Goal: Information Seeking & Learning: Check status

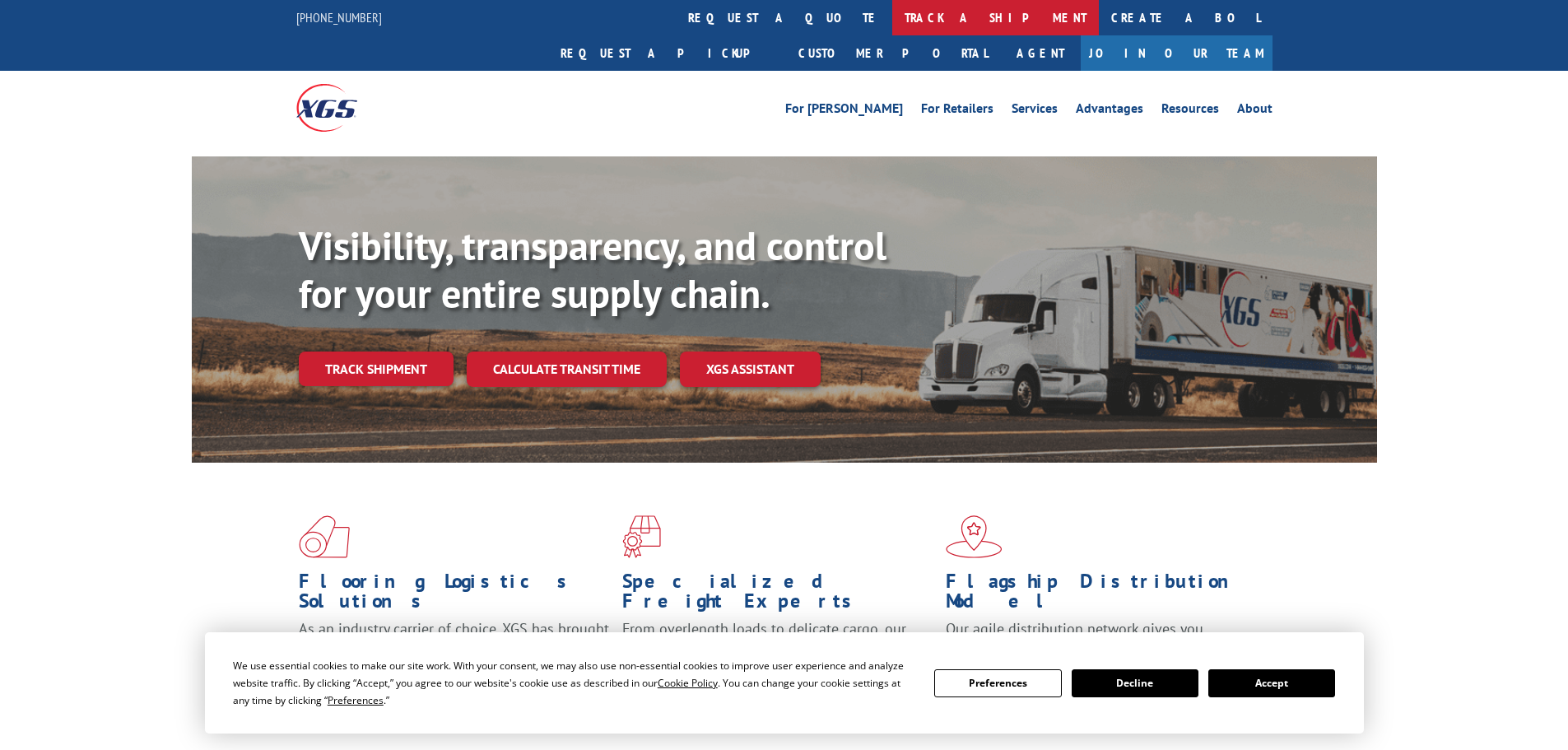
click at [893, 24] on link "track a shipment" at bounding box center [996, 17] width 206 height 36
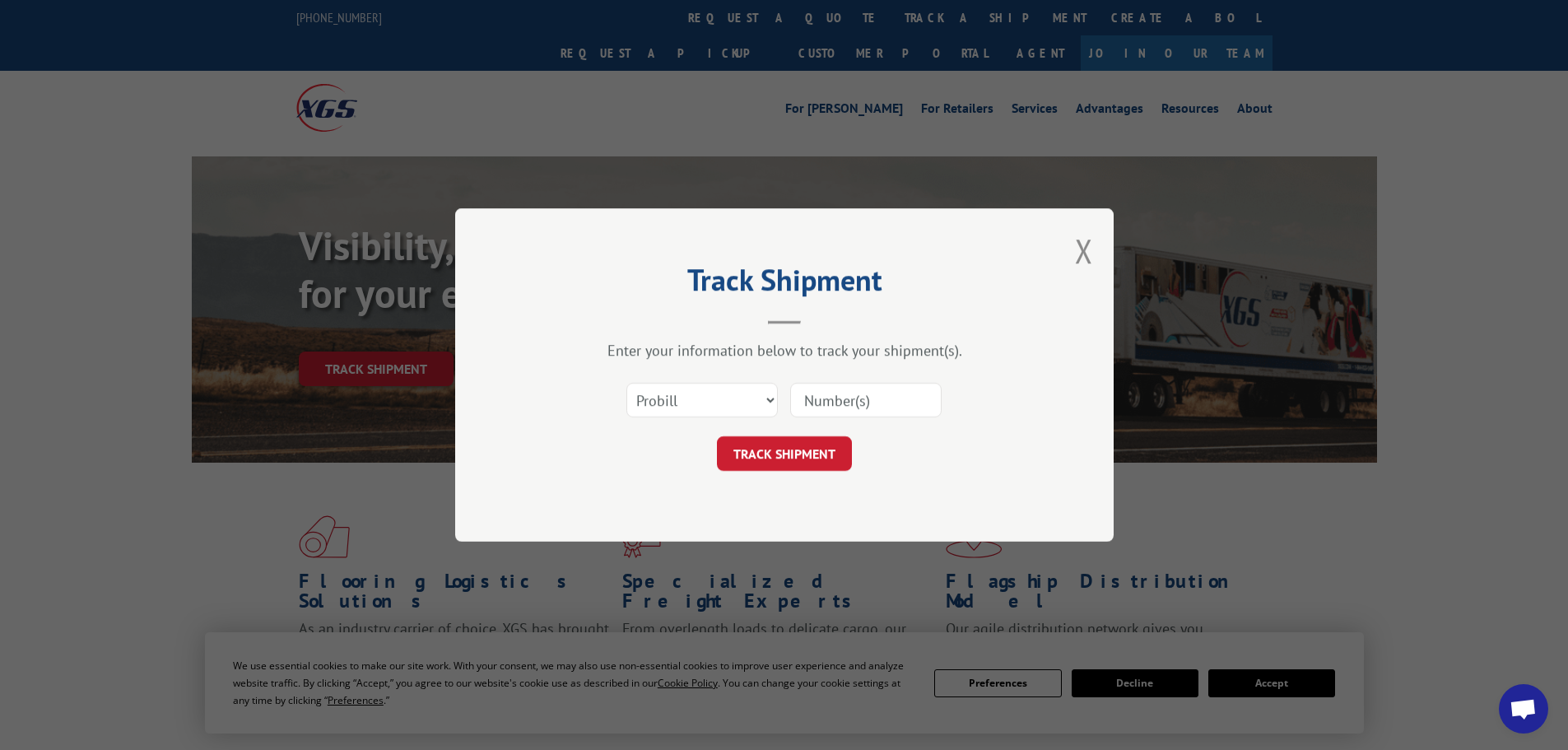
click at [830, 399] on input at bounding box center [866, 401] width 152 height 35
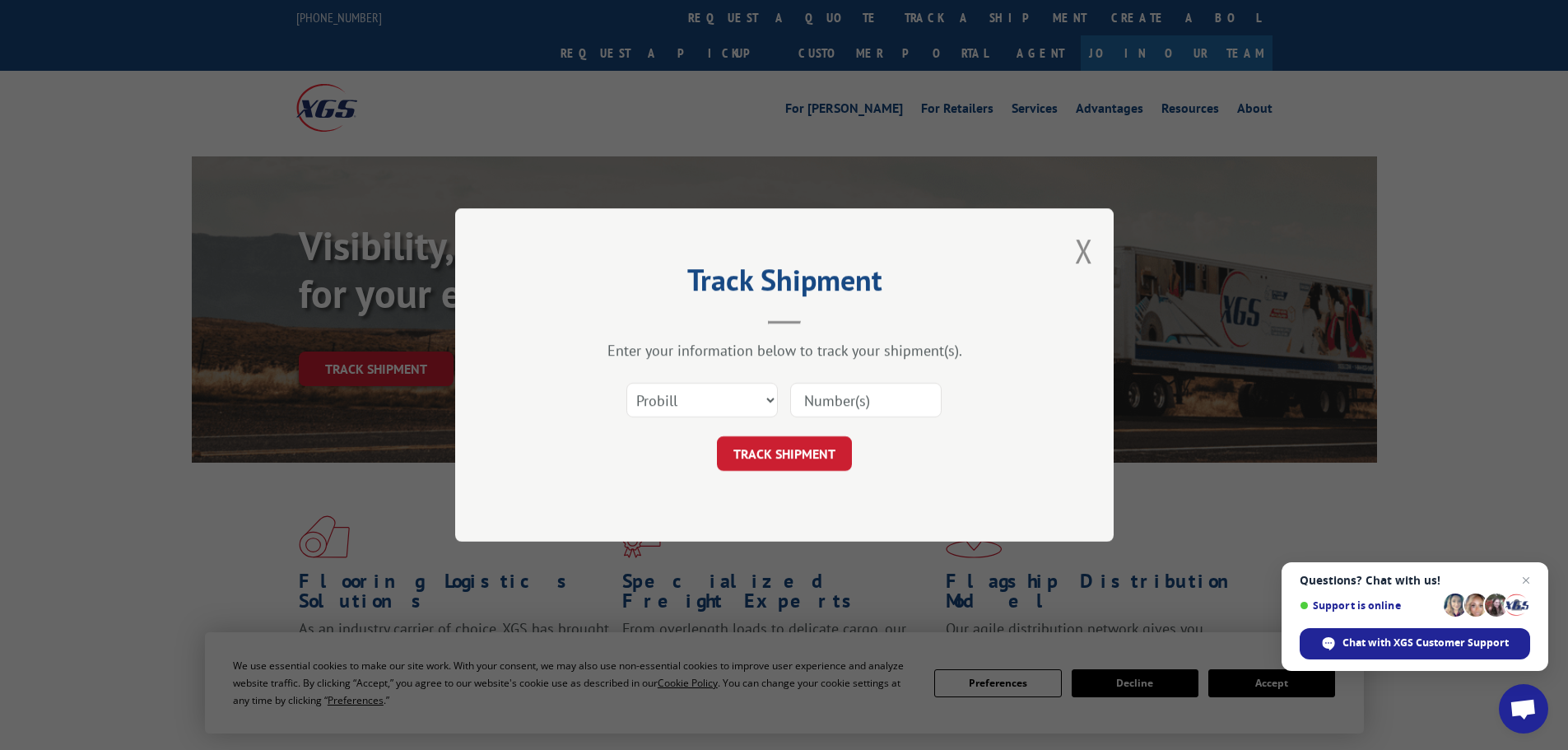
paste input "2879901"
type input "2879901"
click at [765, 466] on button "TRACK SHIPMENT" at bounding box center [784, 453] width 135 height 35
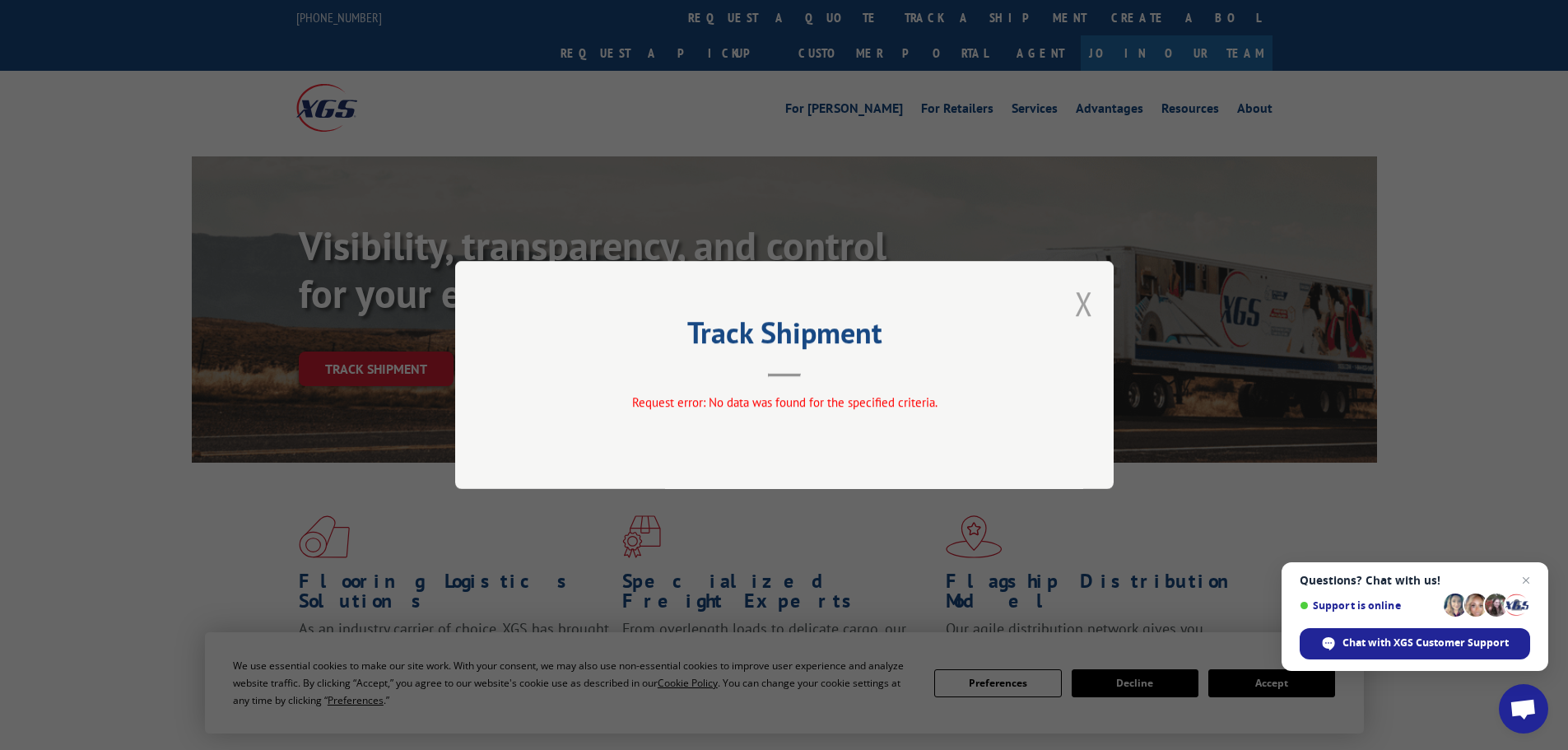
click at [1083, 313] on button "Close modal" at bounding box center [1084, 303] width 18 height 43
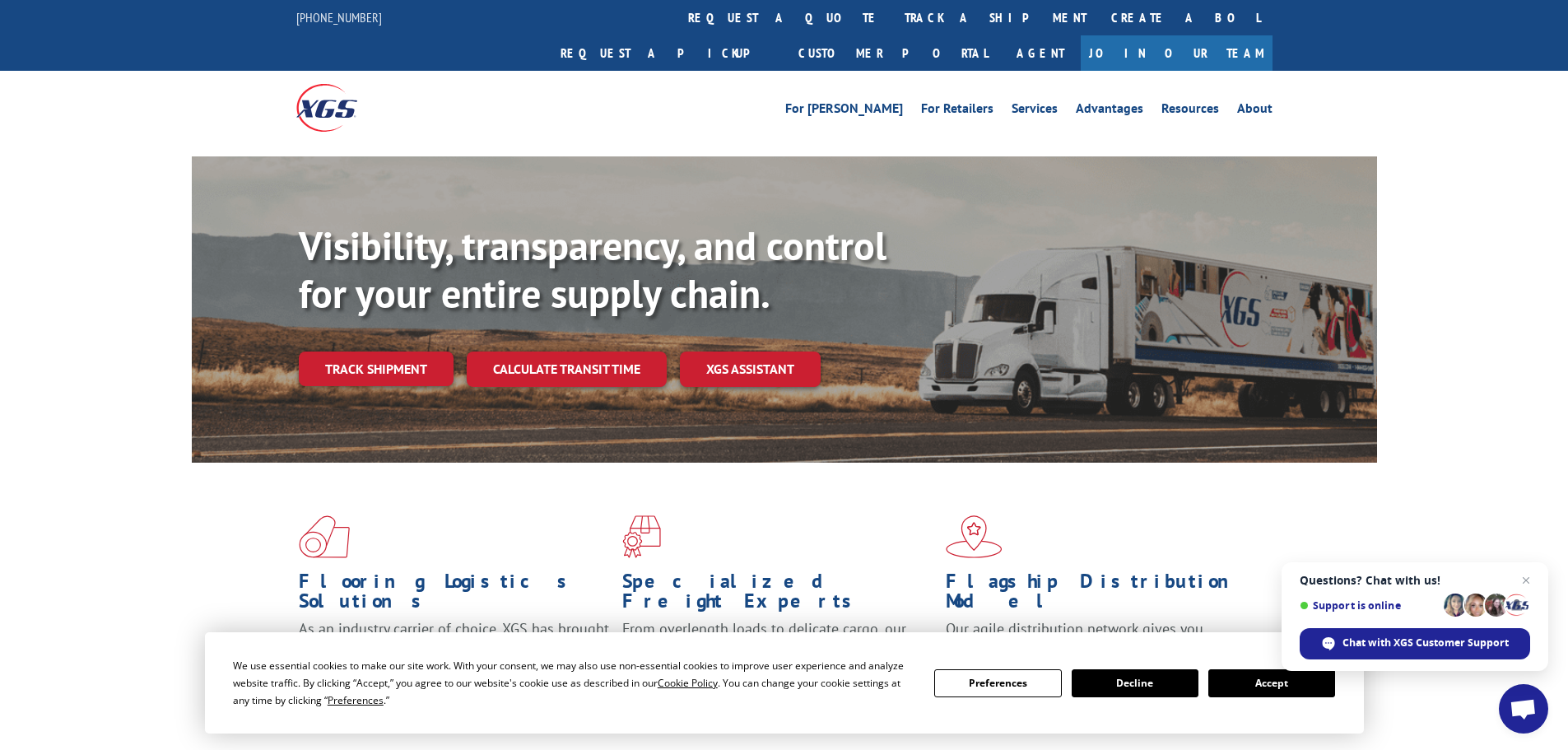
click at [1298, 691] on button "Accept" at bounding box center [1272, 683] width 127 height 28
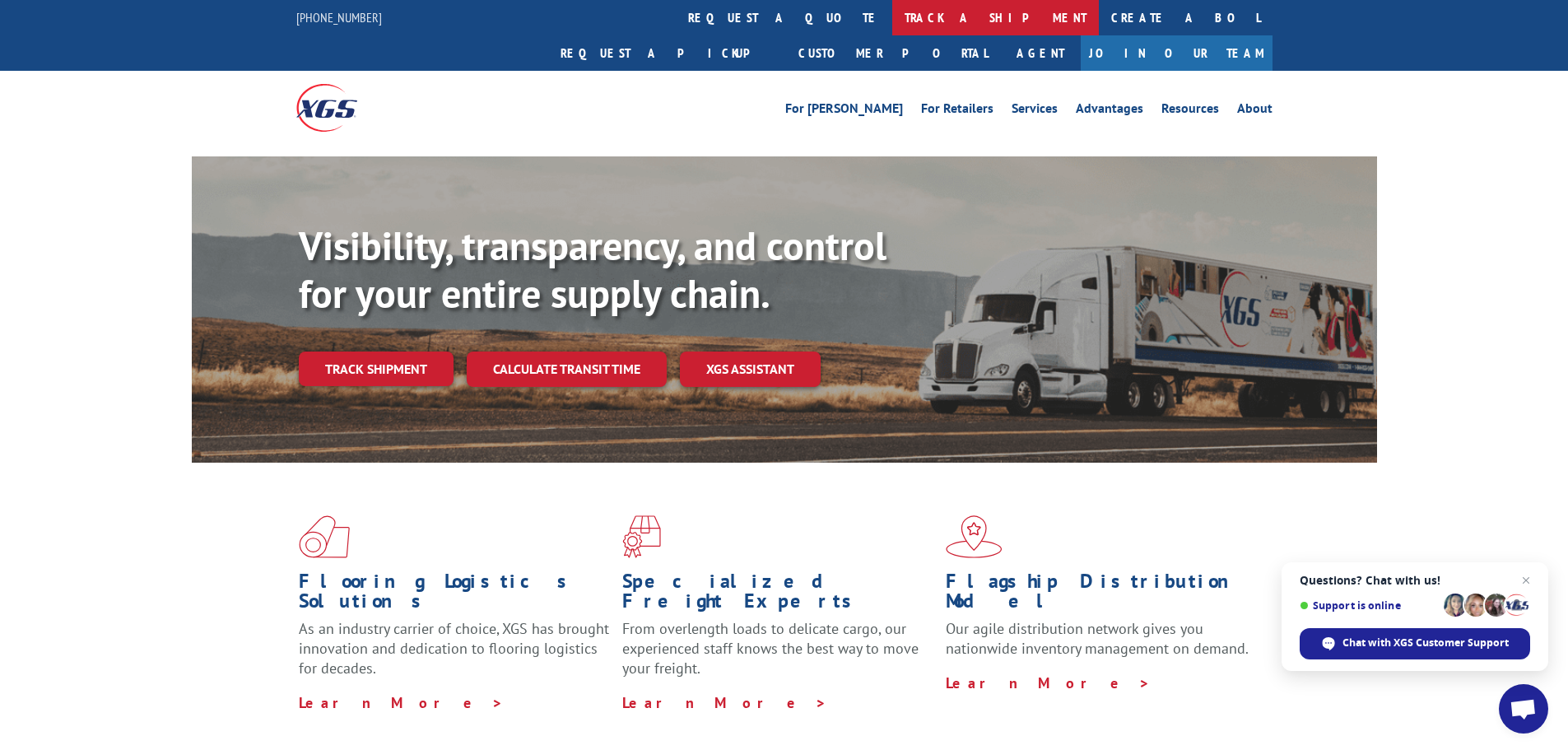
click at [893, 8] on link "track a shipment" at bounding box center [996, 17] width 206 height 36
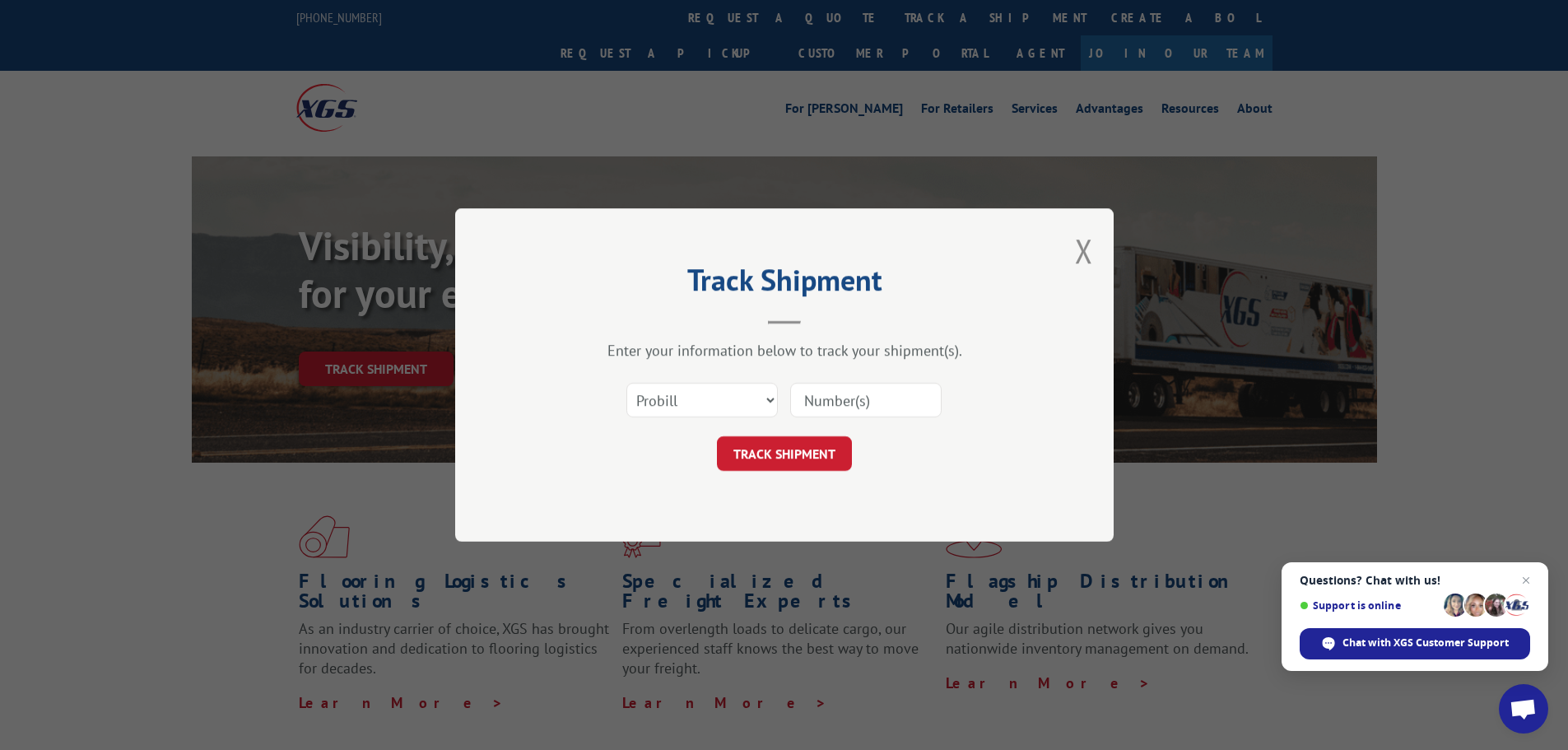
click at [901, 414] on input at bounding box center [866, 401] width 152 height 35
paste input "17604569"
type input "17604569"
click at [812, 443] on button "TRACK SHIPMENT" at bounding box center [784, 453] width 135 height 35
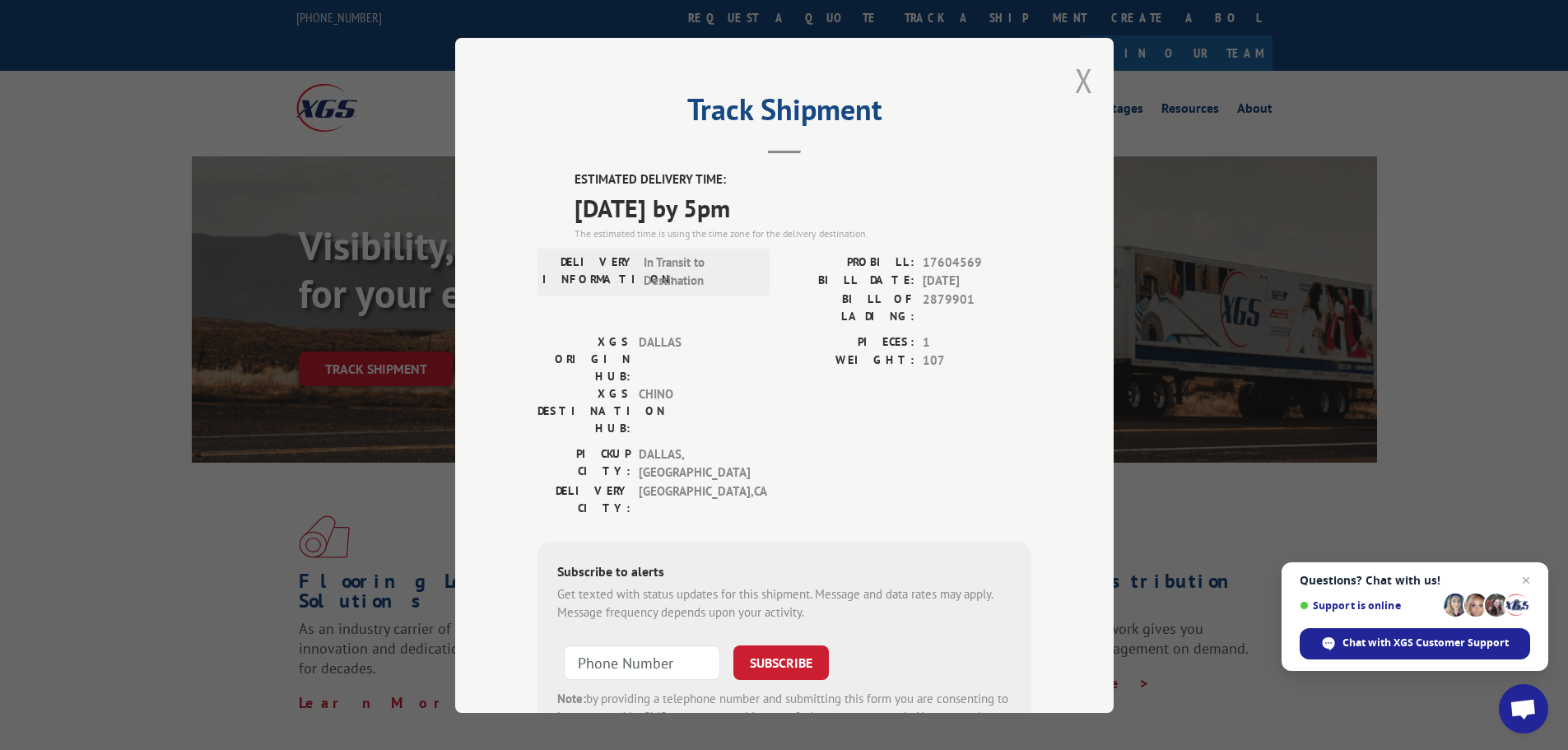
click at [1076, 76] on button "Close modal" at bounding box center [1084, 80] width 18 height 43
